Goal: Task Accomplishment & Management: Use online tool/utility

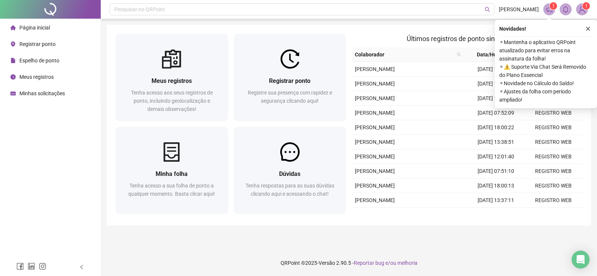
click at [38, 46] on span "Registrar ponto" at bounding box center [37, 44] width 36 height 6
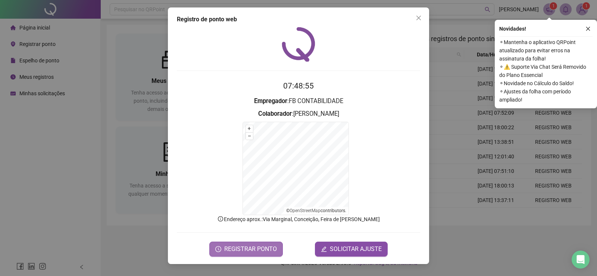
click at [235, 256] on button "REGISTRAR PONTO" at bounding box center [246, 249] width 74 height 15
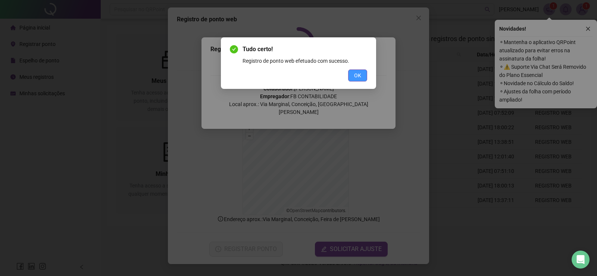
click at [355, 73] on span "OK" at bounding box center [357, 75] width 7 height 8
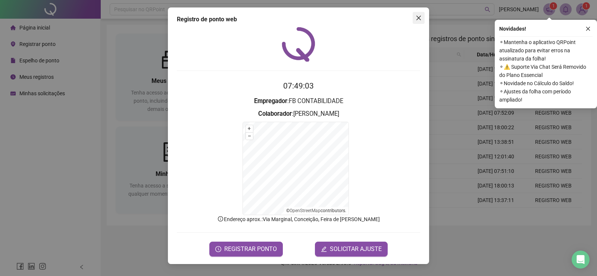
click at [421, 19] on icon "close" at bounding box center [419, 18] width 6 height 6
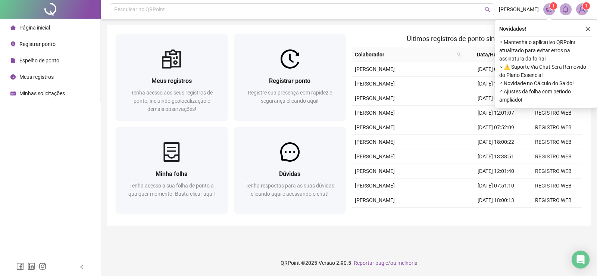
click at [36, 74] on span "Meus registros" at bounding box center [36, 77] width 34 height 6
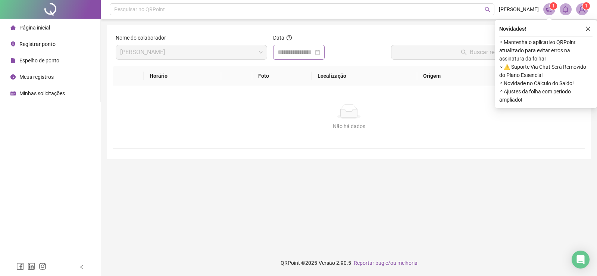
click at [320, 52] on div at bounding box center [299, 52] width 43 height 9
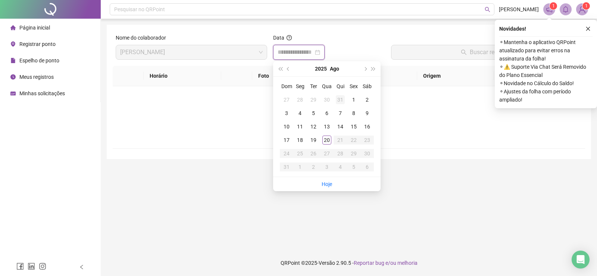
type input "**********"
click at [288, 66] on button "prev-year" at bounding box center [289, 68] width 8 height 15
click at [314, 101] on div "1" at bounding box center [313, 99] width 9 height 9
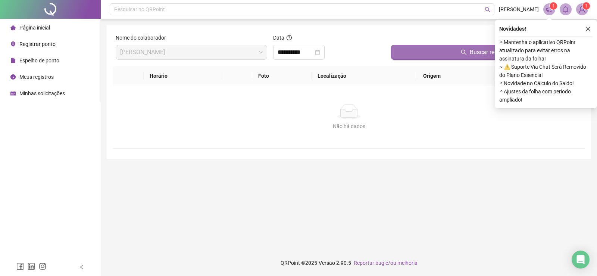
click at [419, 56] on button "Buscar registros" at bounding box center [486, 52] width 191 height 15
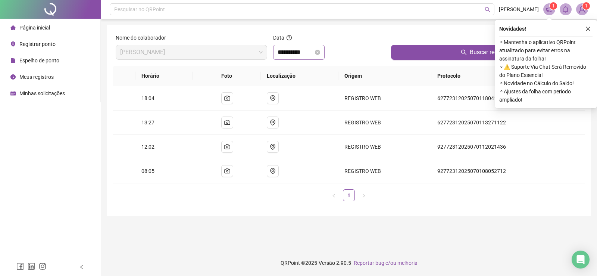
click at [320, 51] on div "**********" at bounding box center [299, 52] width 43 height 9
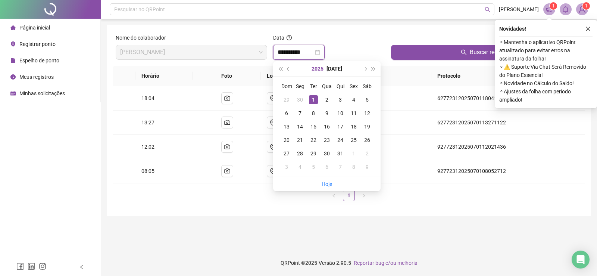
type input "**********"
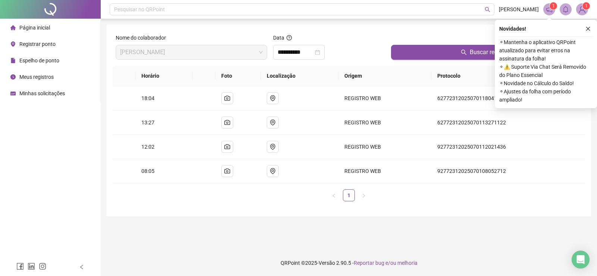
click at [372, 34] on div "Data" at bounding box center [329, 39] width 112 height 11
click at [589, 28] on icon "close" at bounding box center [589, 29] width 4 height 4
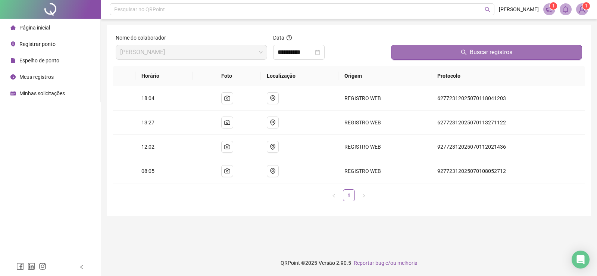
click at [507, 53] on span "Buscar registros" at bounding box center [491, 52] width 43 height 9
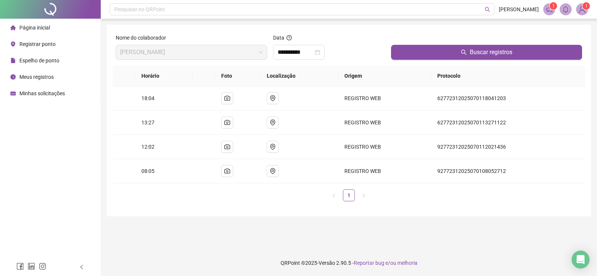
click at [34, 94] on span "Minhas solicitações" at bounding box center [42, 93] width 46 height 6
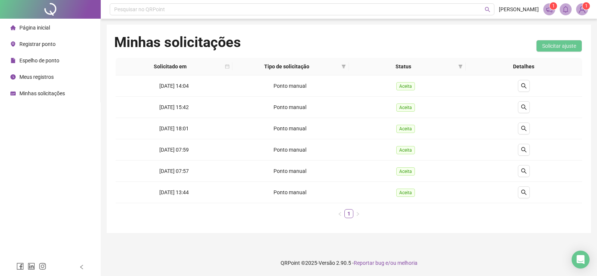
click at [39, 60] on span "Espelho de ponto" at bounding box center [39, 61] width 40 height 6
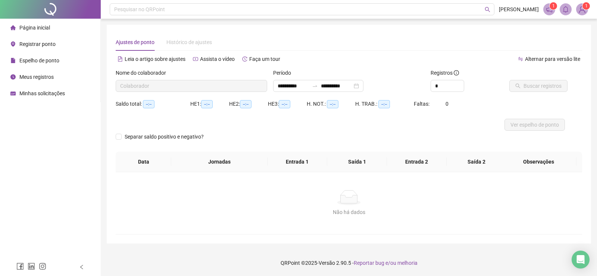
type input "**********"
click at [552, 78] on div at bounding box center [537, 74] width 54 height 11
click at [550, 79] on div at bounding box center [537, 74] width 54 height 11
click at [541, 93] on div "Buscar registros" at bounding box center [546, 83] width 79 height 29
click at [542, 88] on span "Buscar registros" at bounding box center [543, 86] width 38 height 8
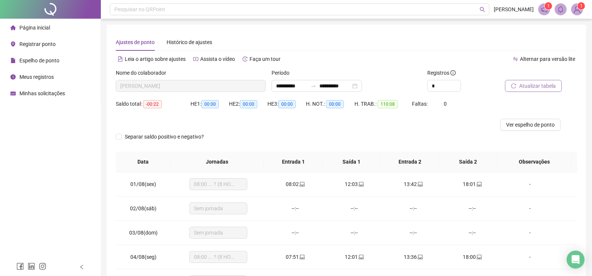
click at [32, 46] on span "Registrar ponto" at bounding box center [37, 44] width 36 height 6
